Goal: Navigation & Orientation: Go to known website

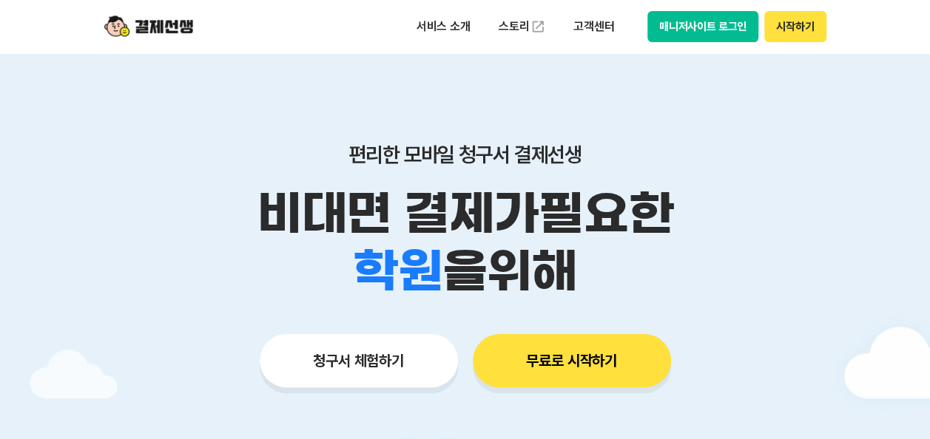
click at [691, 24] on button "매니저사이트 로그인" at bounding box center [703, 26] width 112 height 31
